Goal: Information Seeking & Learning: Learn about a topic

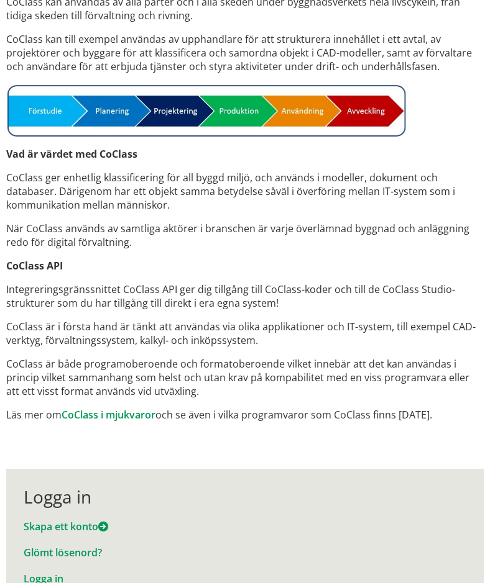
scroll to position [932, 0]
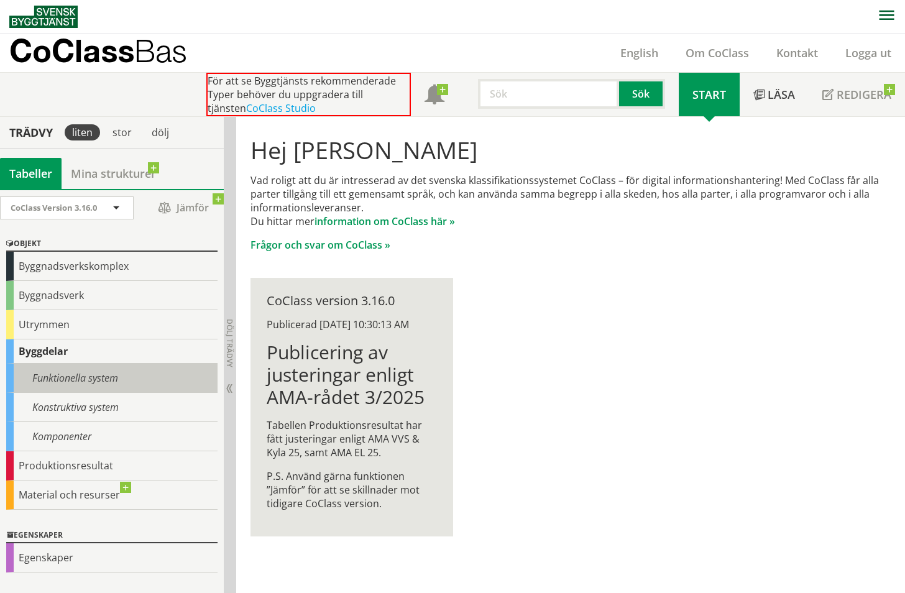
click at [62, 381] on div "Funktionella system" at bounding box center [111, 377] width 211 height 29
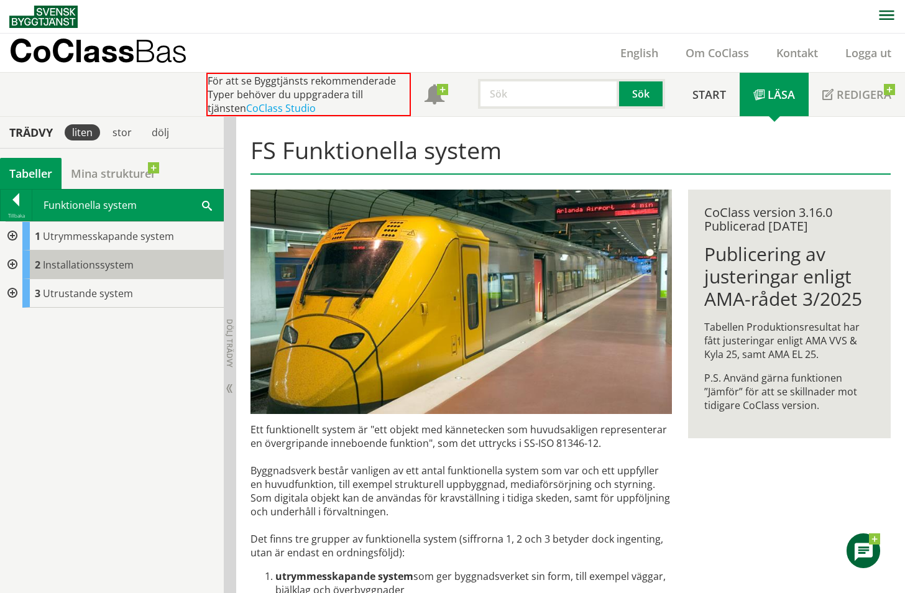
click at [93, 255] on div "2 Installationssystem" at bounding box center [122, 264] width 201 height 29
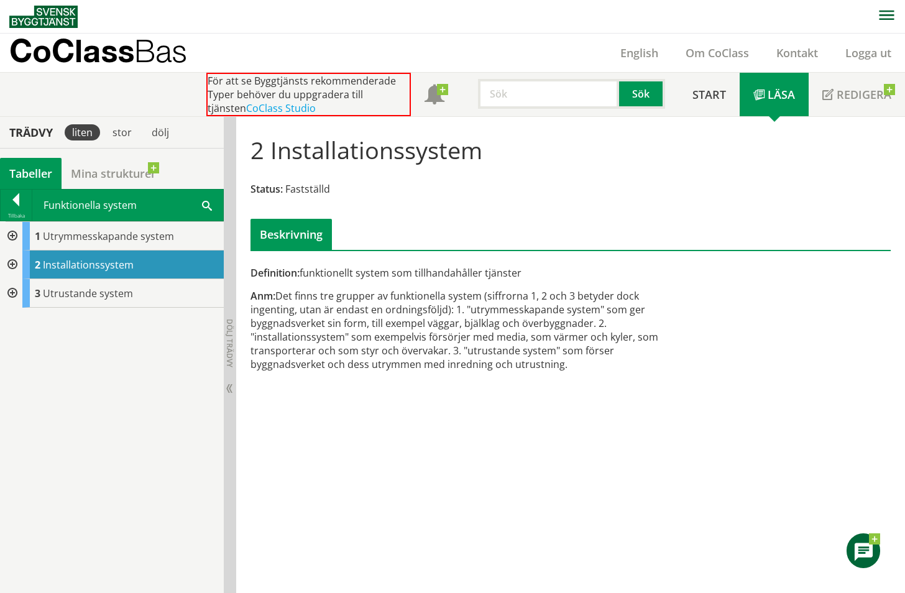
click at [24, 172] on div "Tabeller" at bounding box center [31, 173] width 62 height 31
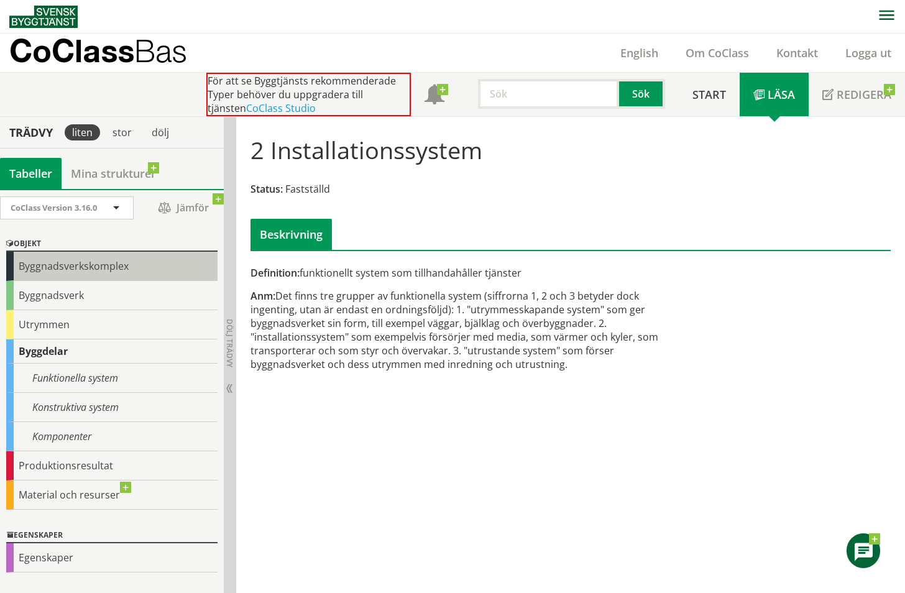
click at [100, 265] on div "Byggnadsverkskomplex" at bounding box center [111, 266] width 211 height 29
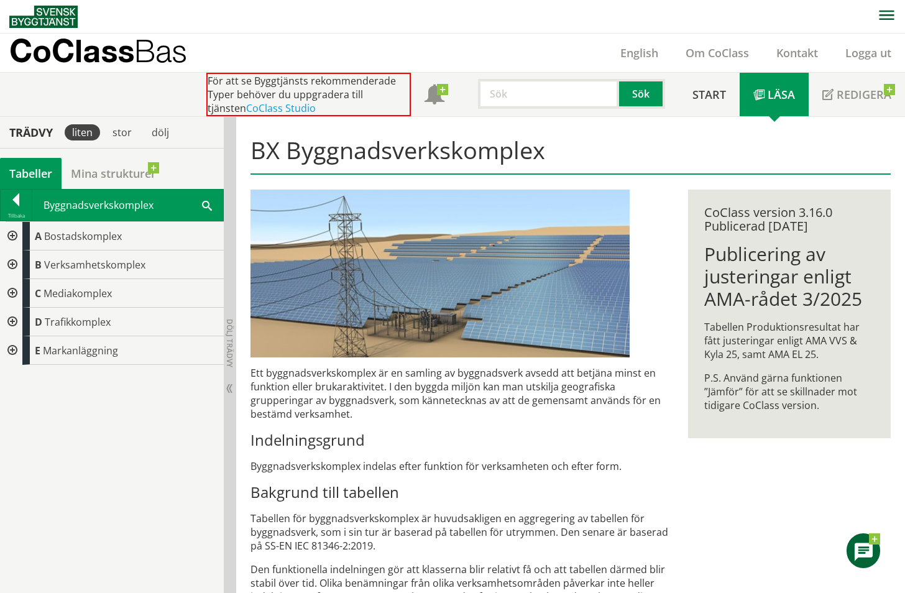
drag, startPoint x: 833, startPoint y: 221, endPoint x: 703, endPoint y: 216, distance: 130.6
click at [489, 216] on div "CoClass version 3.16.0 Publicerad 3/20/2025 Publicering av justeringar enligt A…" at bounding box center [789, 313] width 203 height 249
drag, startPoint x: 707, startPoint y: 211, endPoint x: 842, endPoint y: 216, distance: 134.9
click at [489, 216] on div "CoClass version 3.16.0 Publicerad [DATE]" at bounding box center [789, 219] width 170 height 27
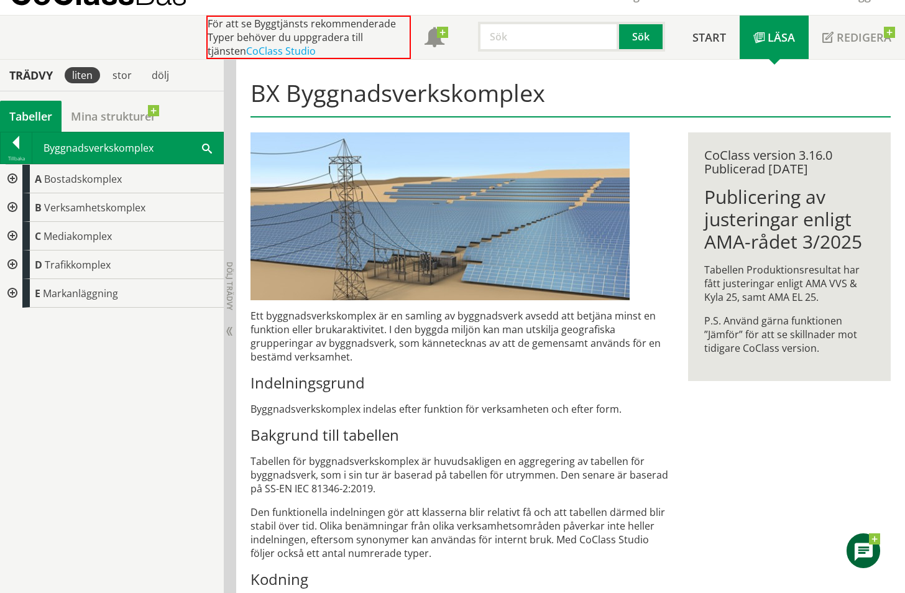
scroll to position [134, 0]
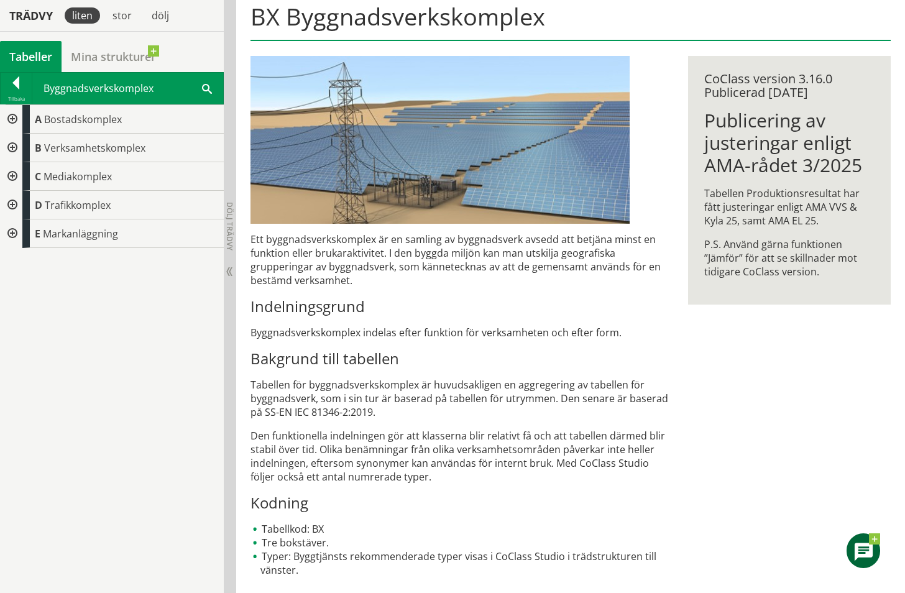
drag, startPoint x: 327, startPoint y: 525, endPoint x: 274, endPoint y: 527, distance: 53.5
click at [274, 527] on li "Tabellkod: BX" at bounding box center [460, 529] width 421 height 14
click at [322, 535] on li "Tabellkod: BX" at bounding box center [460, 529] width 421 height 14
click at [12, 203] on div at bounding box center [11, 205] width 22 height 29
click at [22, 227] on div at bounding box center [21, 233] width 22 height 29
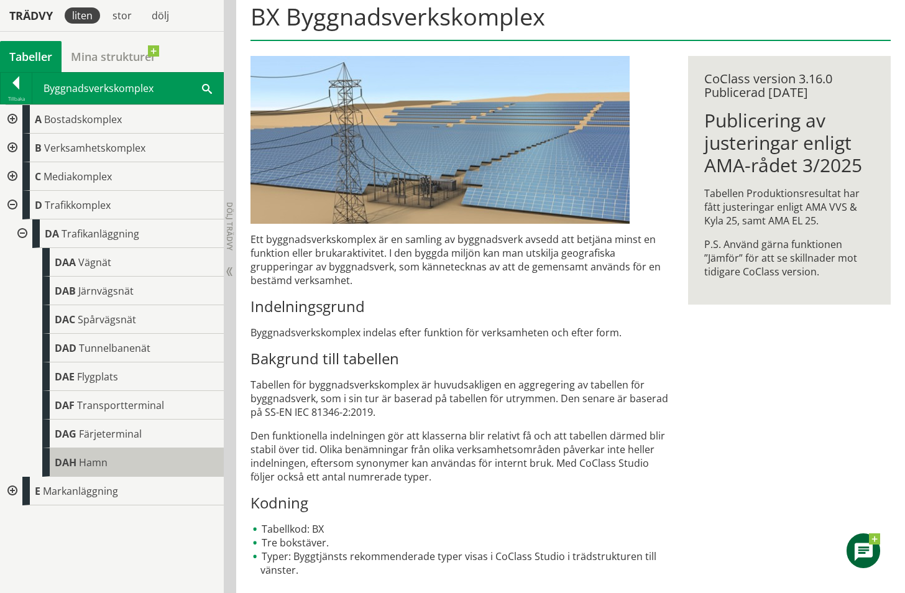
click at [106, 462] on span "Hamn" at bounding box center [93, 462] width 29 height 14
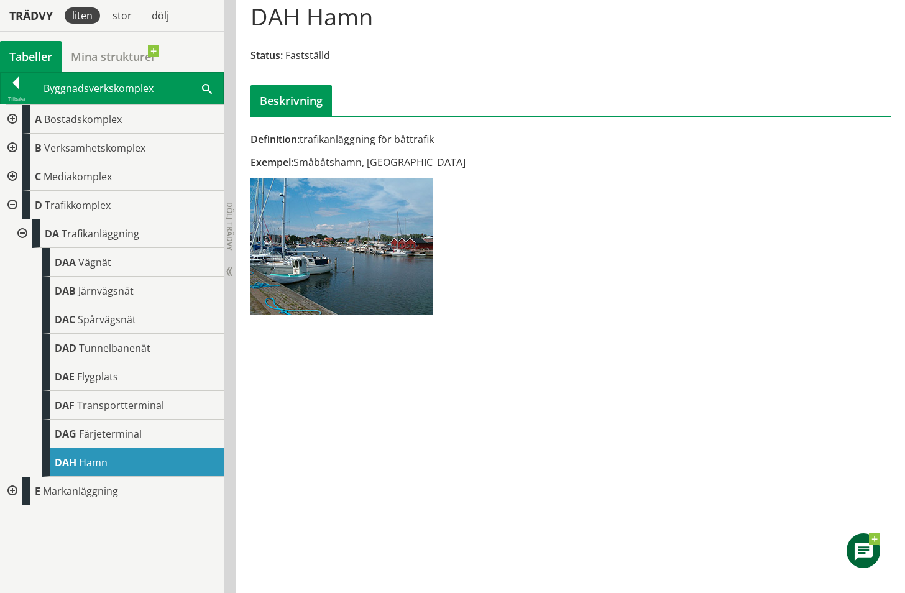
drag, startPoint x: 414, startPoint y: 165, endPoint x: 242, endPoint y: 111, distance: 180.6
click at [242, 111] on div "DAH Hamn Status: Fastställd Beskrivning Definition: trafikanläggning för båttra…" at bounding box center [570, 156] width 668 height 347
click at [350, 135] on div "Definition: trafikanläggning för båttrafik" at bounding box center [460, 139] width 421 height 14
click at [454, 125] on div at bounding box center [570, 124] width 656 height 16
click at [392, 137] on div "Definition: trafikanläggning för båttrafik" at bounding box center [460, 139] width 421 height 14
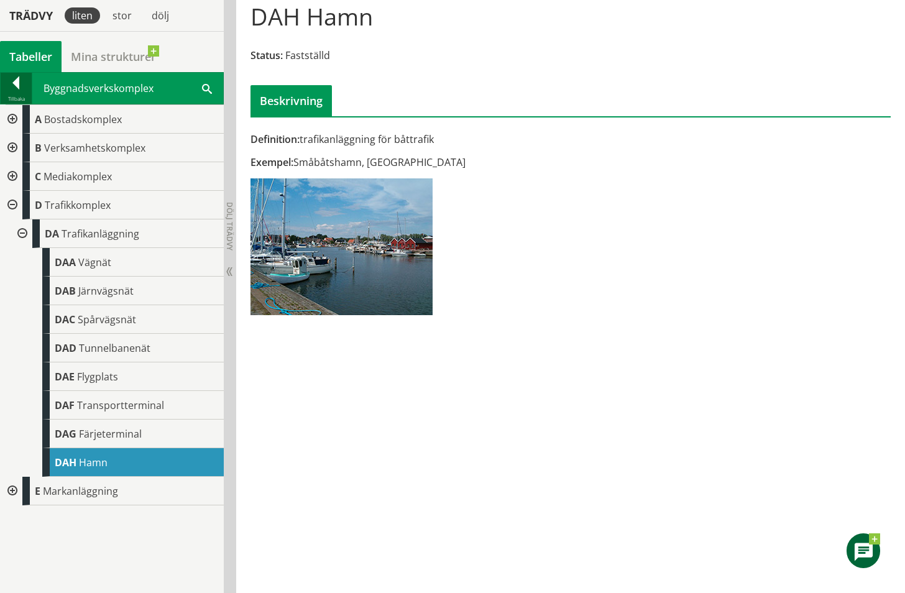
click at [16, 83] on div at bounding box center [16, 84] width 31 height 17
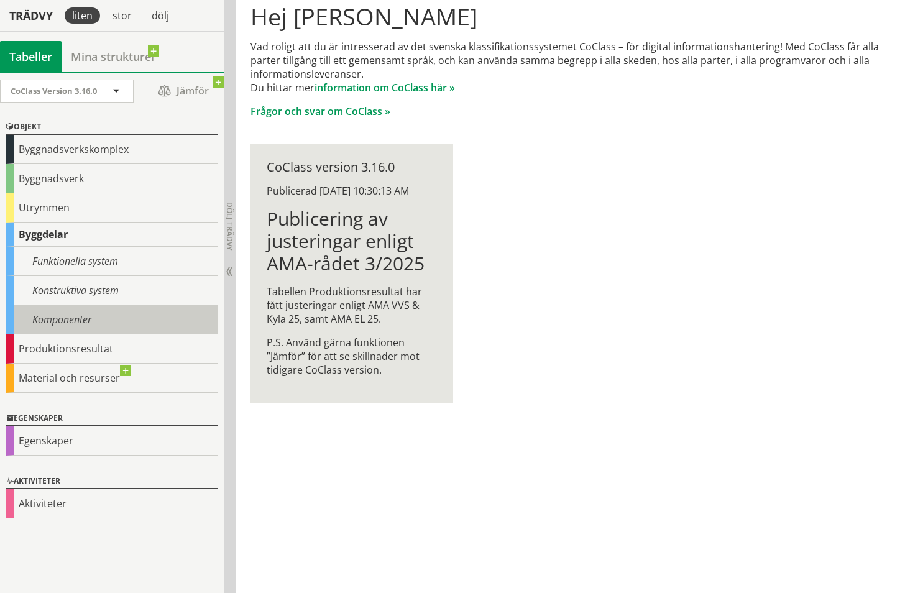
click at [79, 317] on div "Komponenter" at bounding box center [111, 319] width 211 height 29
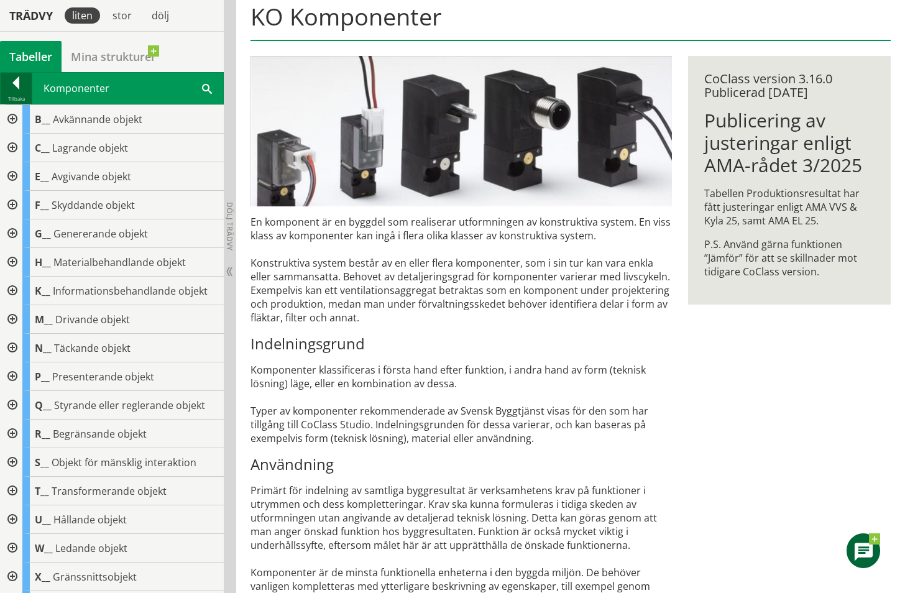
click at [23, 81] on div at bounding box center [16, 84] width 31 height 17
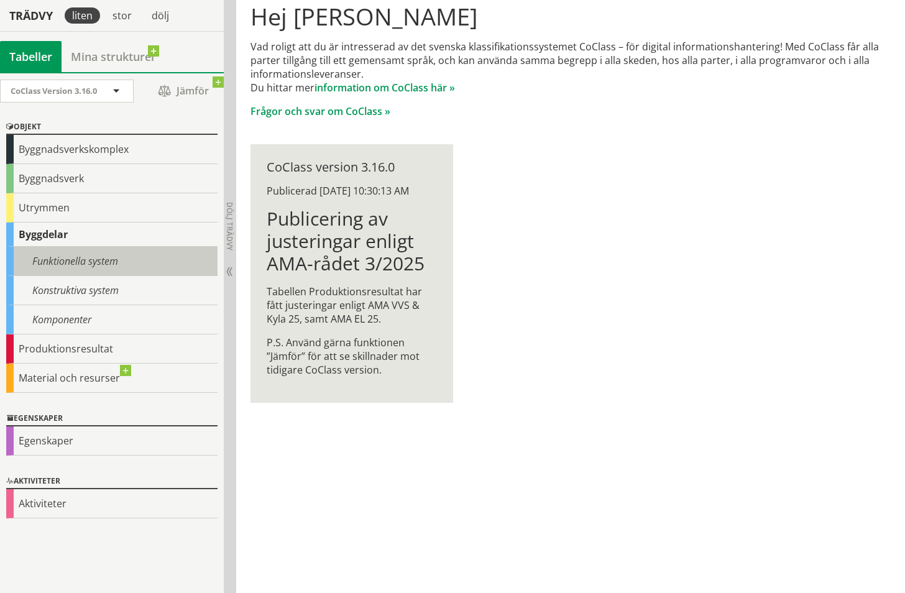
click at [122, 259] on div "Funktionella system" at bounding box center [111, 261] width 211 height 29
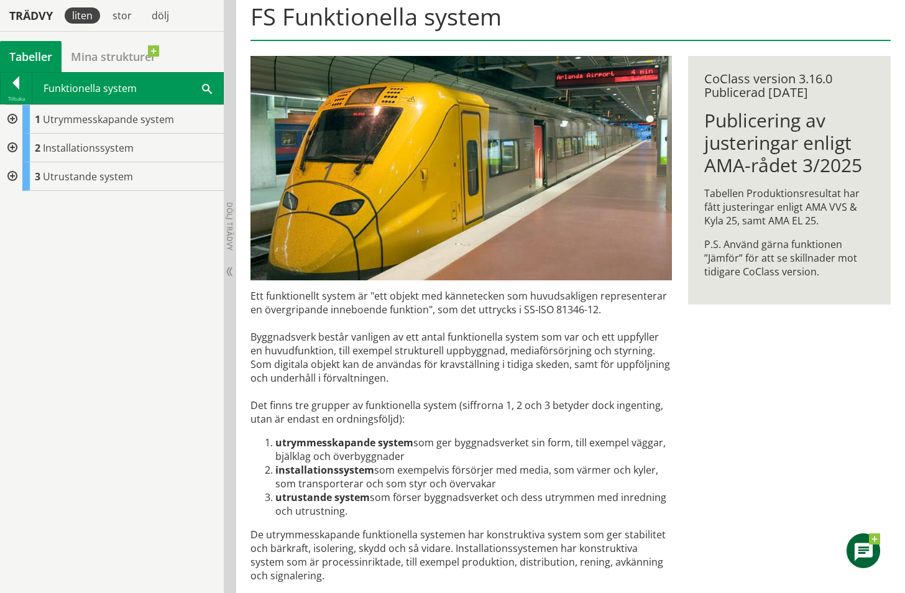
click at [19, 175] on div at bounding box center [11, 176] width 22 height 29
click at [11, 140] on div at bounding box center [11, 148] width 22 height 29
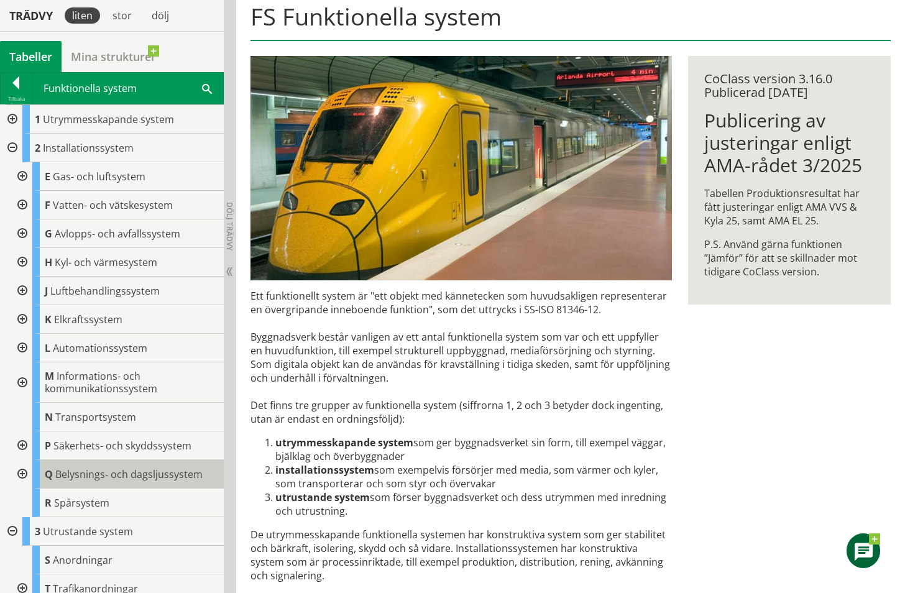
click at [112, 473] on span "Belysnings- och dagsljussystem" at bounding box center [128, 474] width 147 height 14
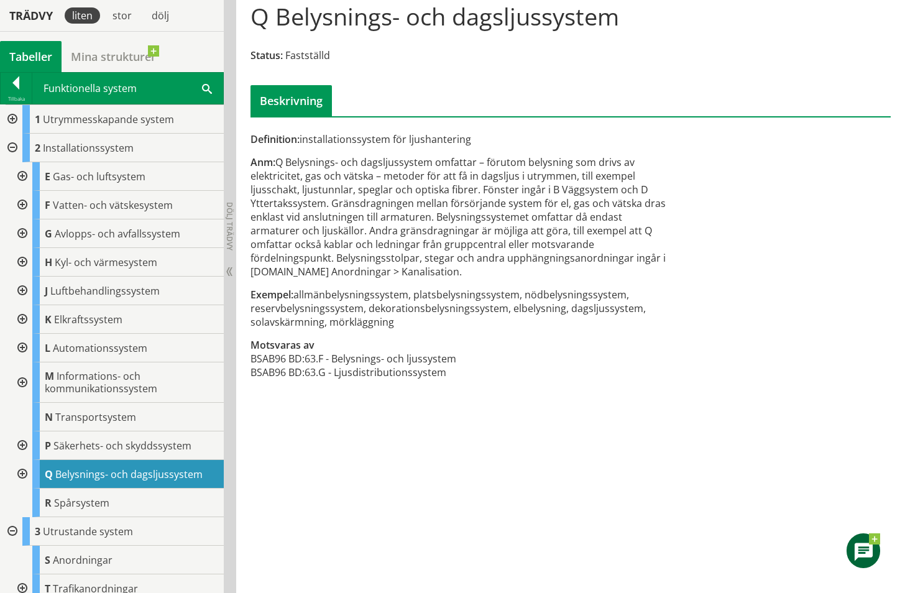
click at [21, 470] on div at bounding box center [21, 474] width 22 height 29
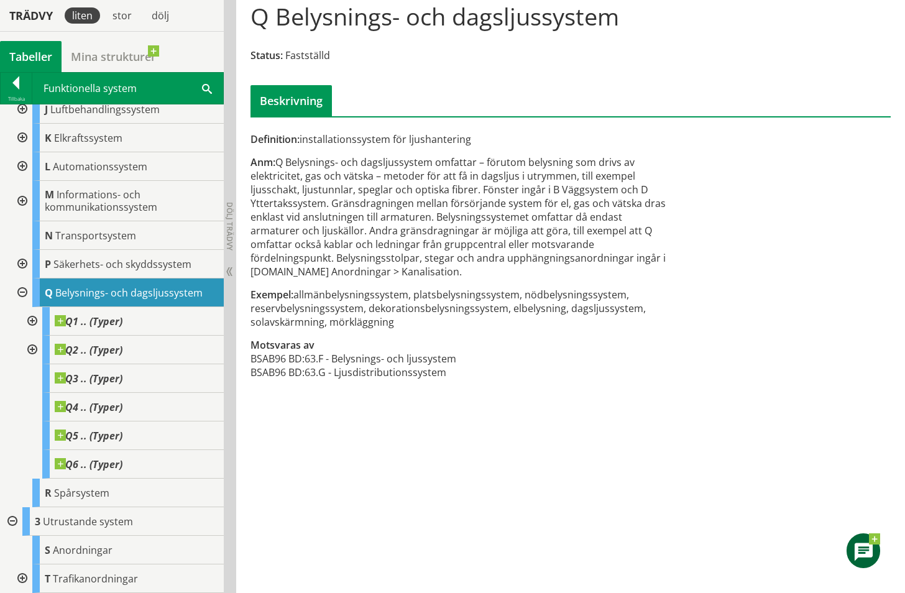
click at [29, 319] on div at bounding box center [31, 321] width 22 height 29
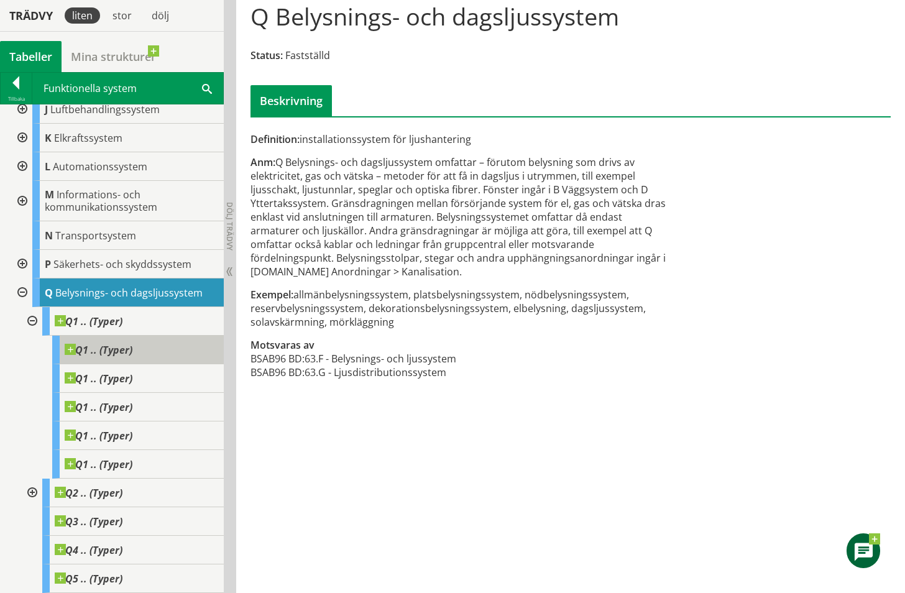
click at [132, 344] on span at bounding box center [132, 344] width 0 height 0
click at [137, 348] on div "Q1 .. (Typer)" at bounding box center [137, 349] width 171 height 29
click at [117, 347] on span "Q1 .. (Typer)" at bounding box center [99, 350] width 68 height 12
click at [30, 491] on div at bounding box center [31, 492] width 22 height 29
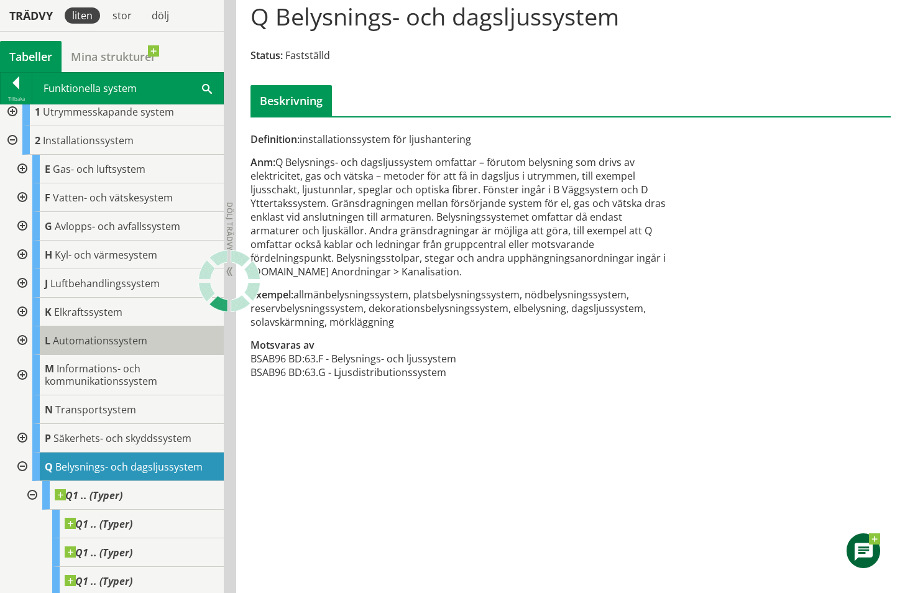
scroll to position [0, 0]
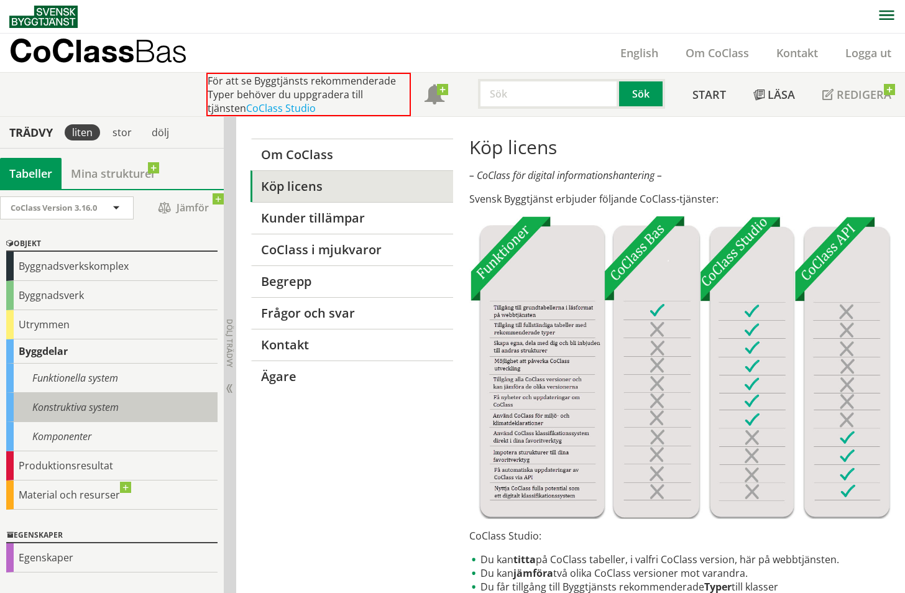
scroll to position [52, 0]
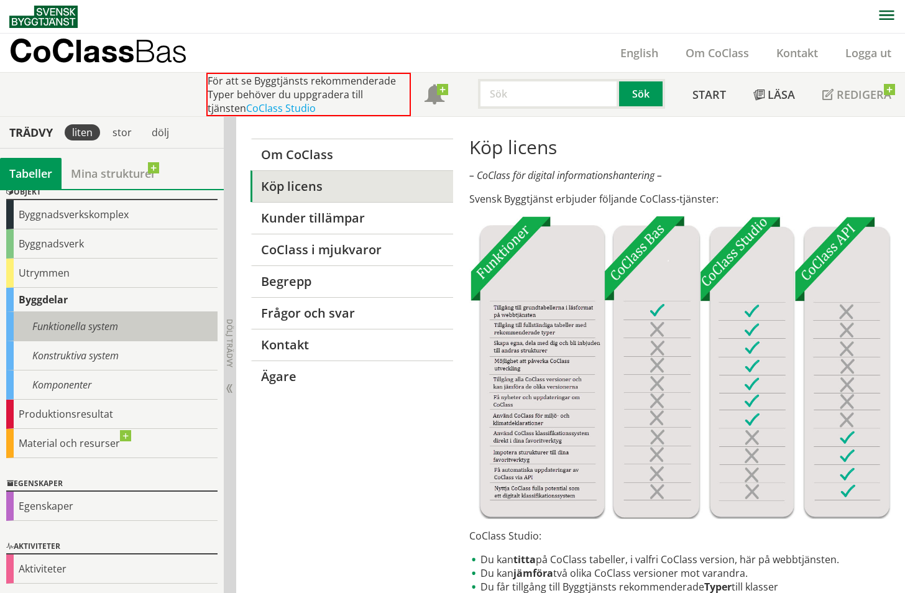
click at [82, 316] on div "Funktionella system" at bounding box center [111, 326] width 211 height 29
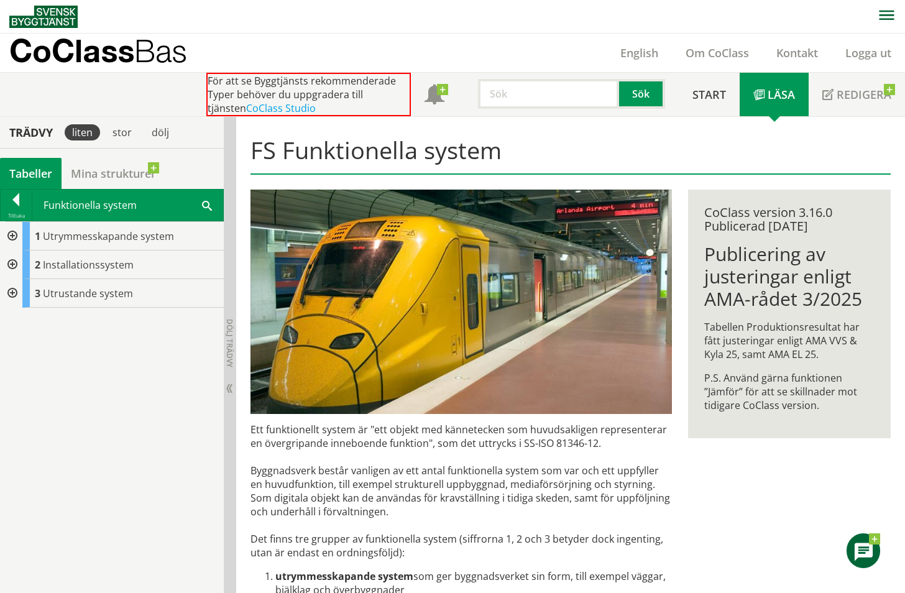
click at [15, 227] on div at bounding box center [11, 236] width 22 height 29
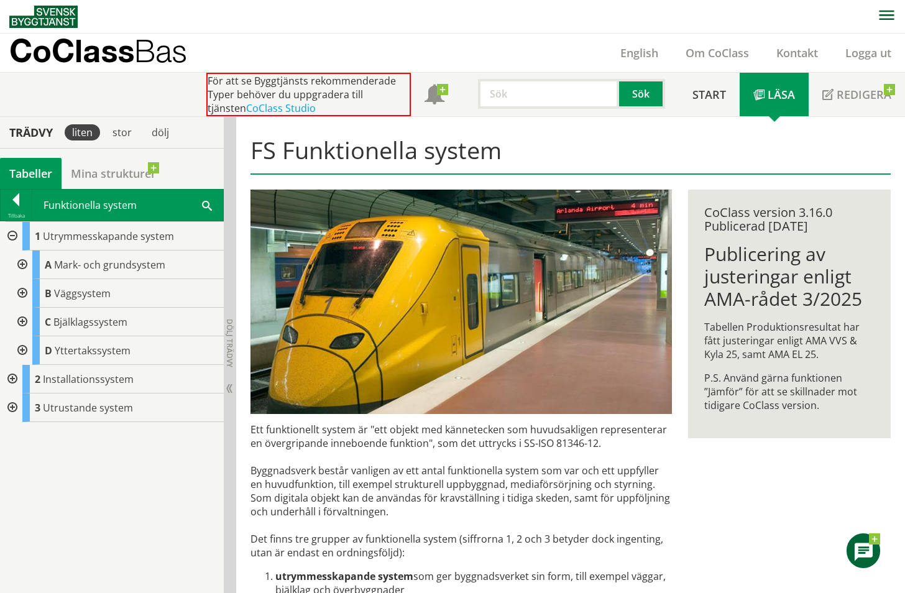
click at [9, 376] on div at bounding box center [11, 379] width 22 height 29
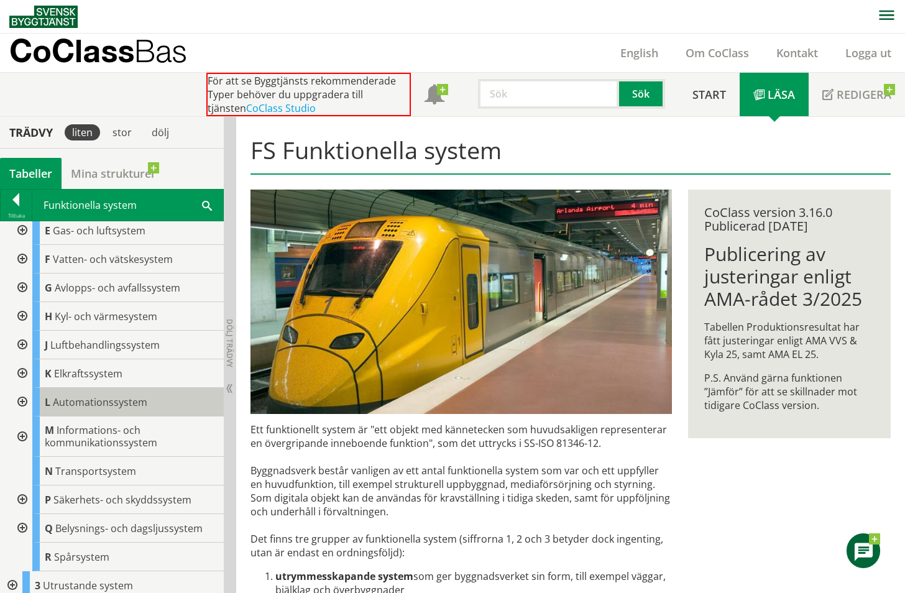
scroll to position [184, 0]
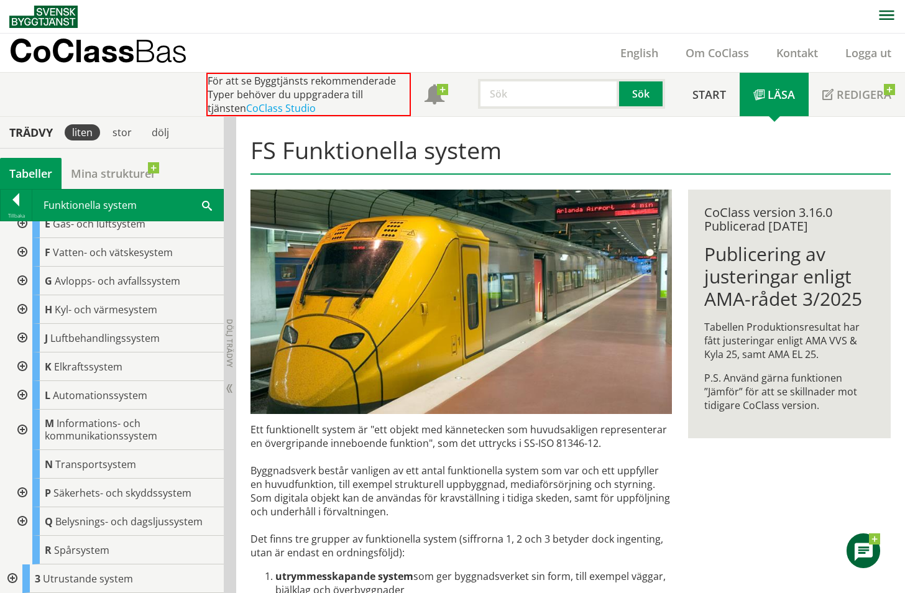
click at [20, 281] on div at bounding box center [21, 281] width 22 height 29
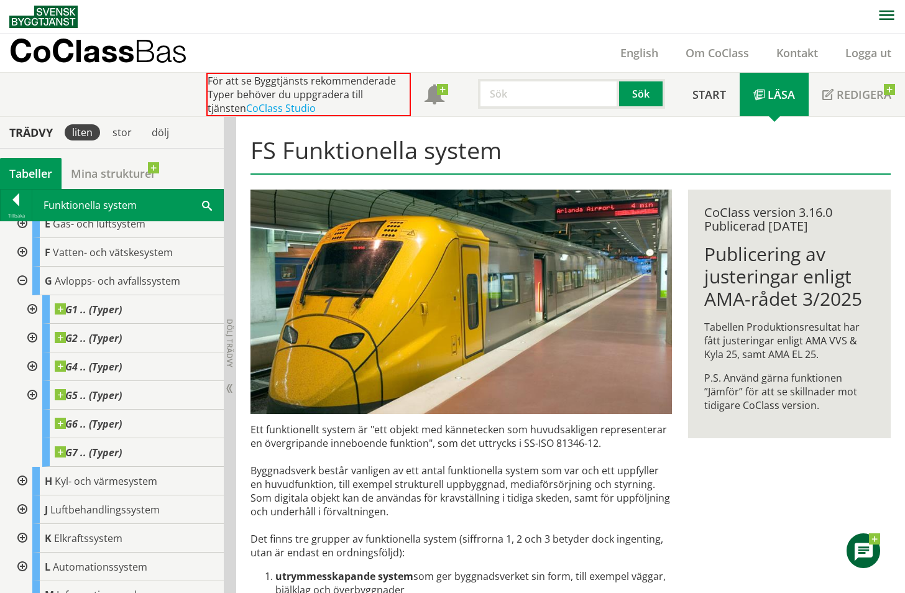
click at [32, 311] on div at bounding box center [31, 309] width 22 height 29
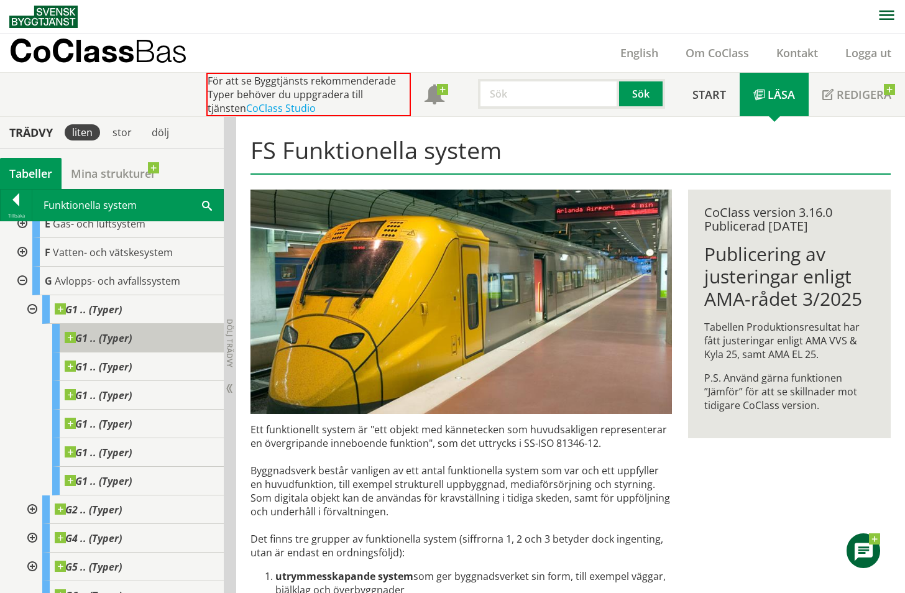
click at [132, 332] on span at bounding box center [132, 332] width 0 height 0
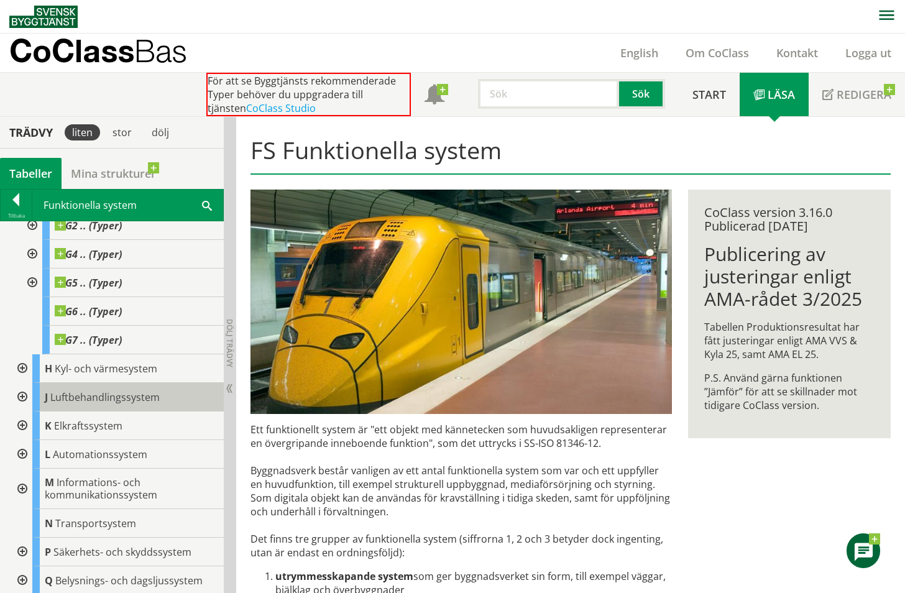
scroll to position [527, 0]
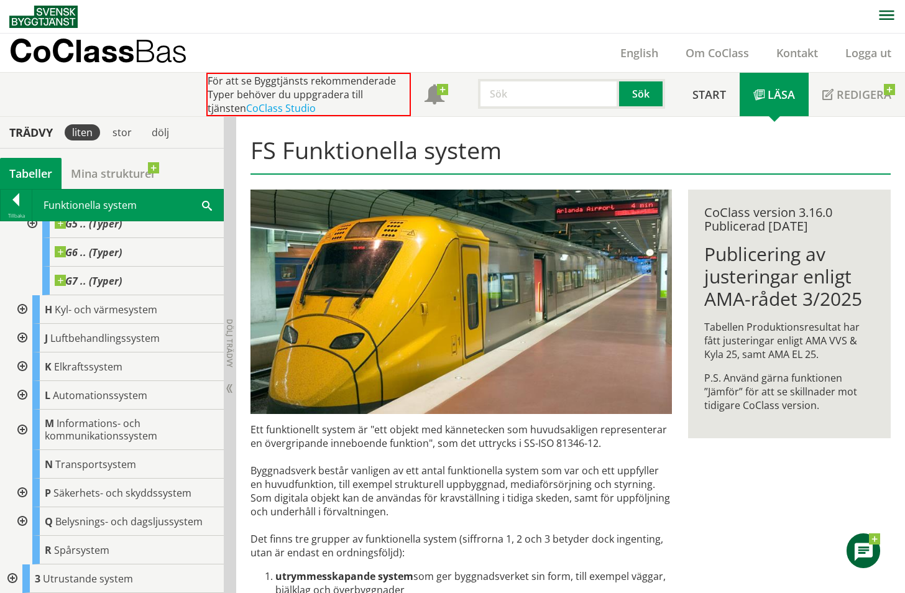
click at [12, 578] on div at bounding box center [11, 578] width 22 height 29
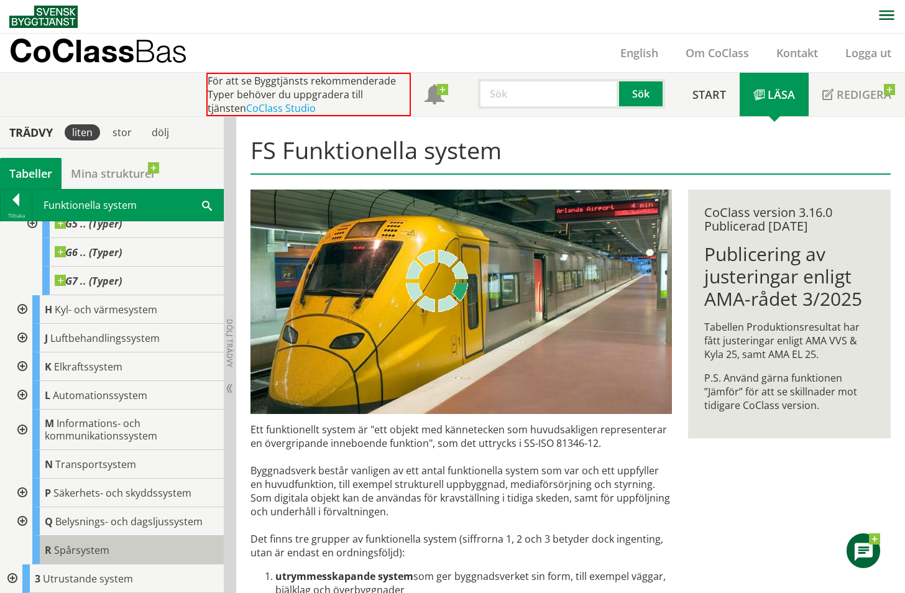
click at [63, 542] on div "R Spårsystem" at bounding box center [127, 550] width 191 height 29
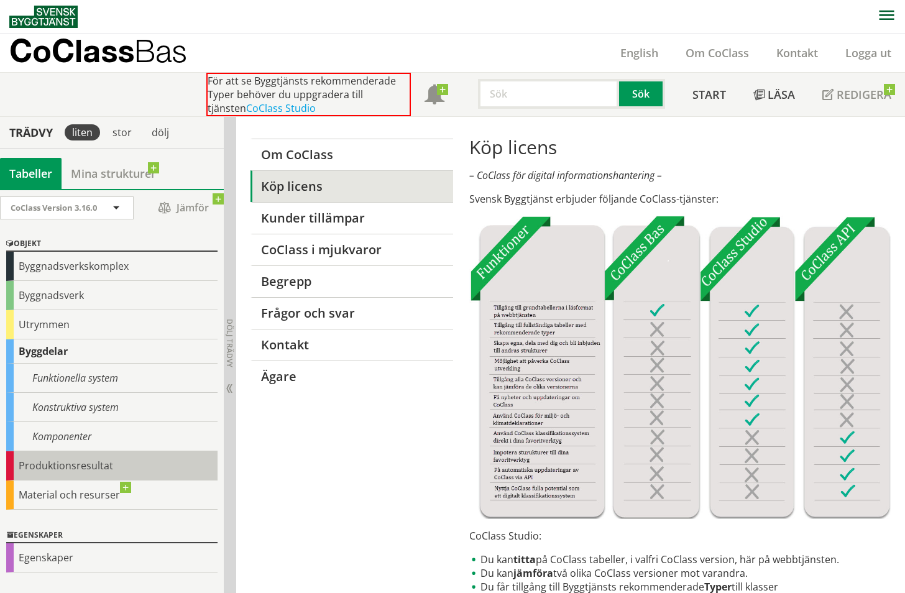
click at [93, 466] on div "Produktionsresultat" at bounding box center [111, 465] width 211 height 29
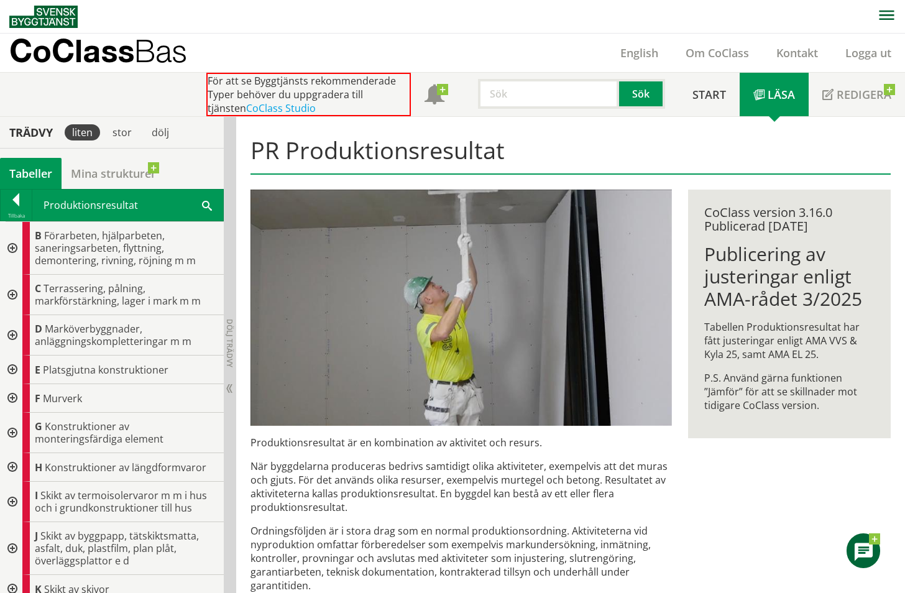
drag, startPoint x: 708, startPoint y: 255, endPoint x: 810, endPoint y: 301, distance: 111.2
click at [810, 301] on h1 "Publicering av justeringar enligt AMA-rådet 3/2025" at bounding box center [789, 276] width 170 height 67
drag, startPoint x: 870, startPoint y: 299, endPoint x: 713, endPoint y: 266, distance: 161.3
click at [714, 271] on h1 "Publicering av justeringar enligt AMA-rådet 3/2025" at bounding box center [789, 276] width 170 height 67
